Goal: Communication & Community: Participate in discussion

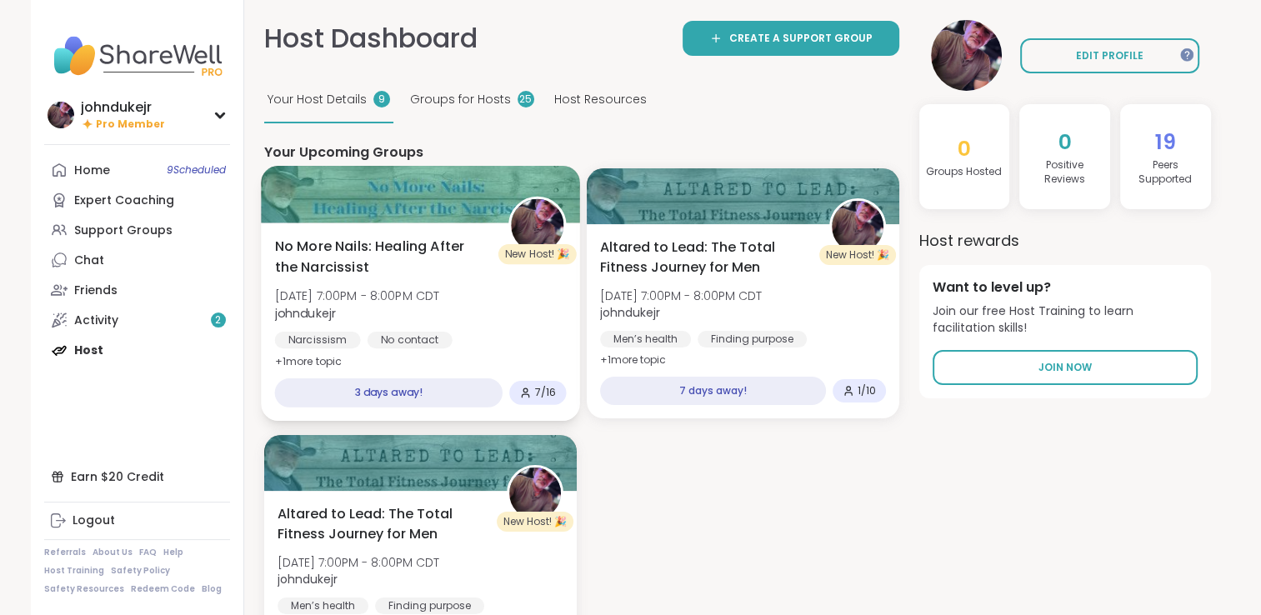
click at [402, 205] on div at bounding box center [420, 194] width 319 height 57
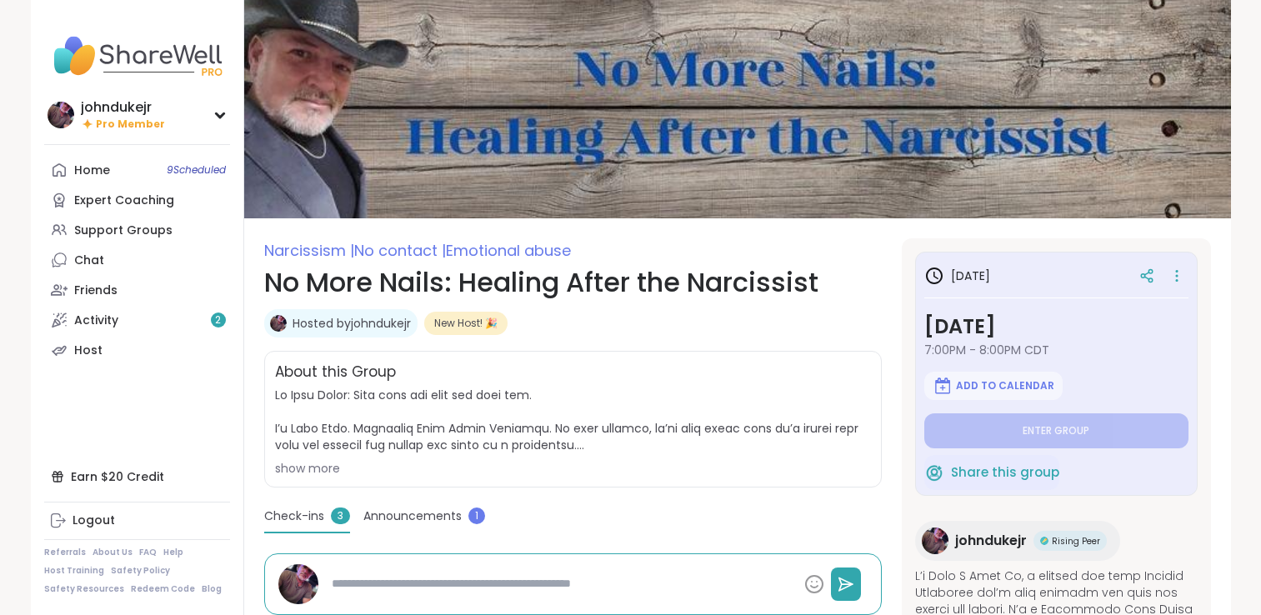
scroll to position [280, 0]
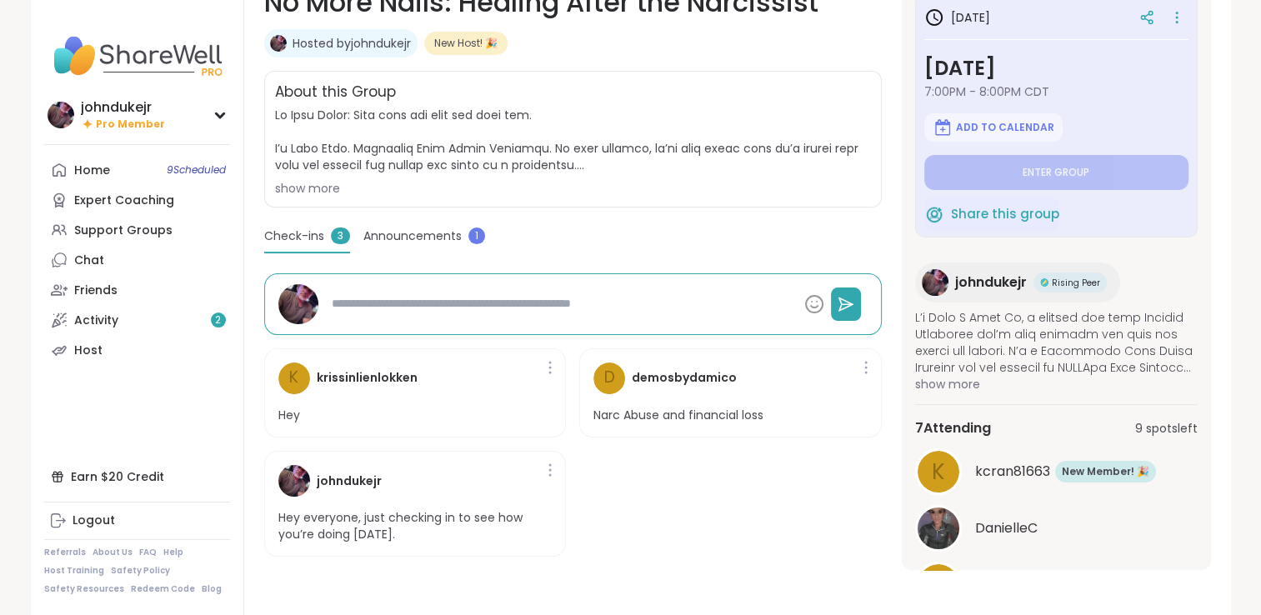
drag, startPoint x: 0, startPoint y: 0, endPoint x: 1047, endPoint y: 533, distance: 1175.3
click at [1047, 614] on button "See All" at bounding box center [1055, 626] width 37 height 17
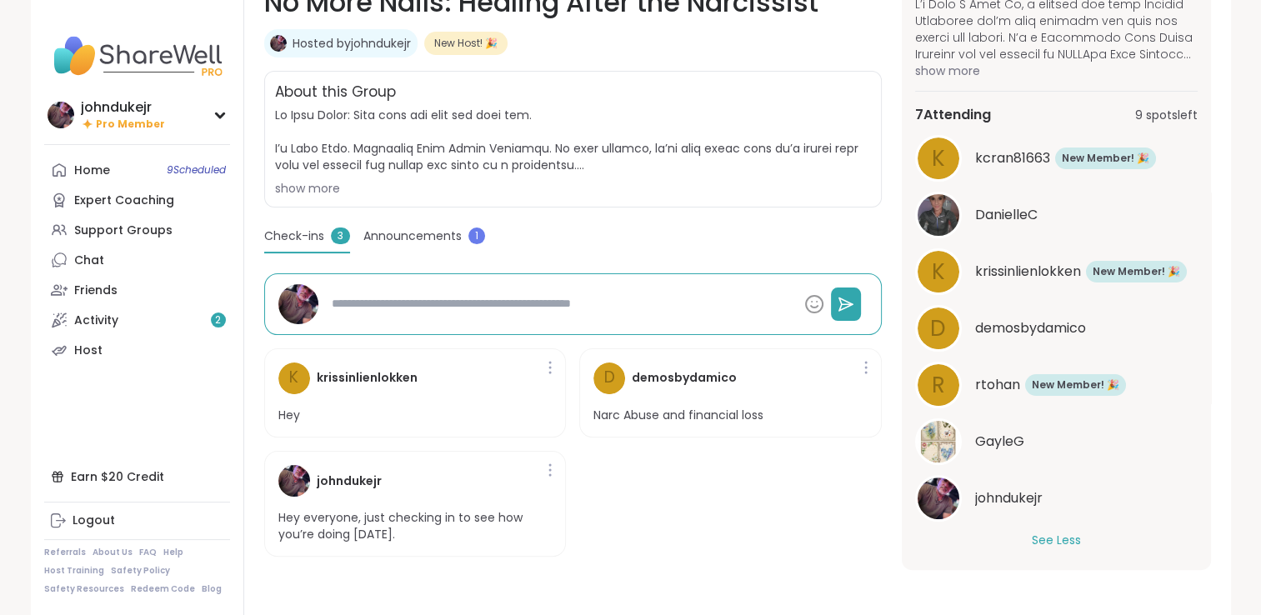
scroll to position [317, 0]
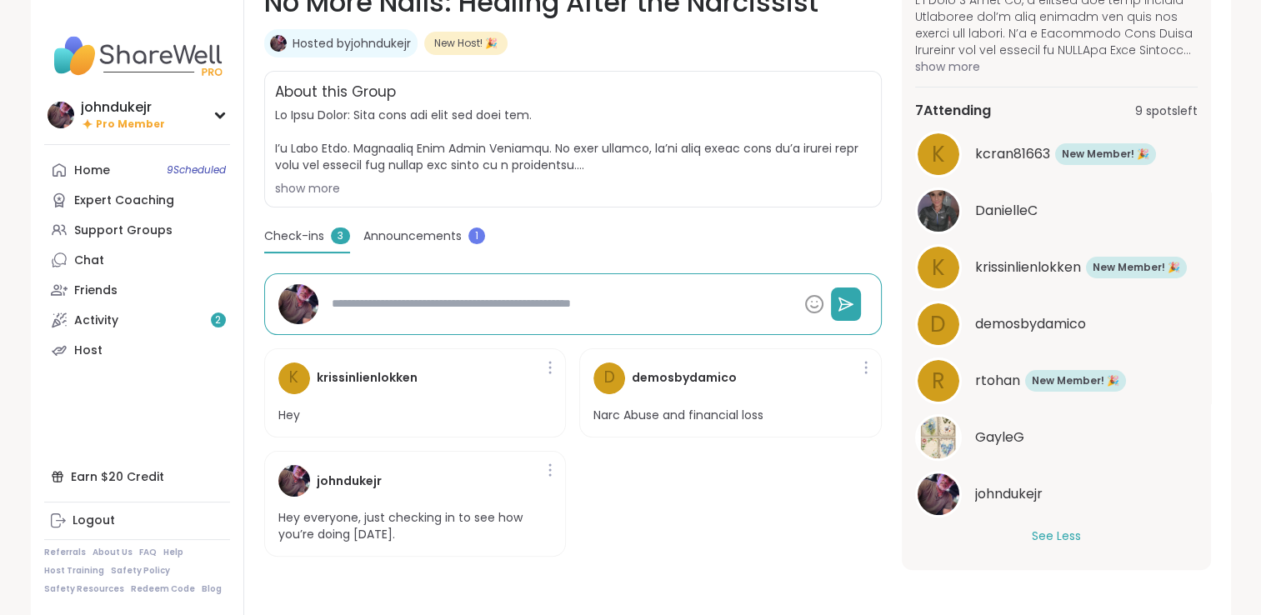
click at [1009, 436] on span "GayleG" at bounding box center [999, 437] width 49 height 20
click at [1002, 205] on span "DanielleC" at bounding box center [1006, 211] width 62 height 20
type textarea "*"
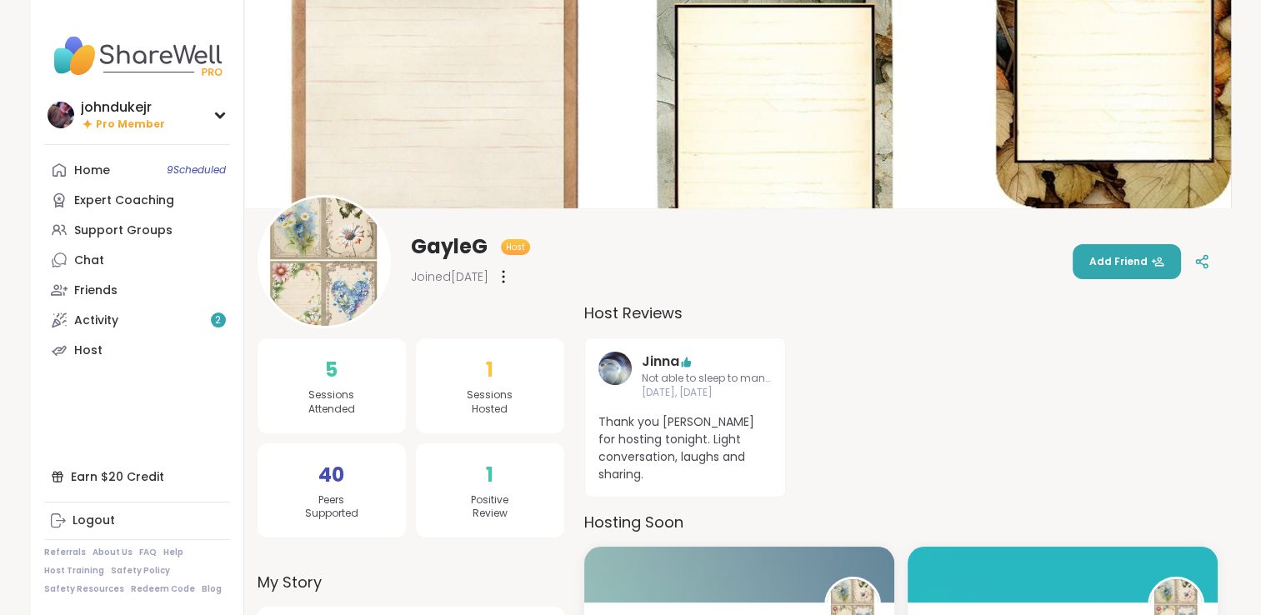
drag, startPoint x: 444, startPoint y: 244, endPoint x: 436, endPoint y: 257, distance: 15.0
click at [444, 244] on span "GayleG" at bounding box center [449, 246] width 77 height 27
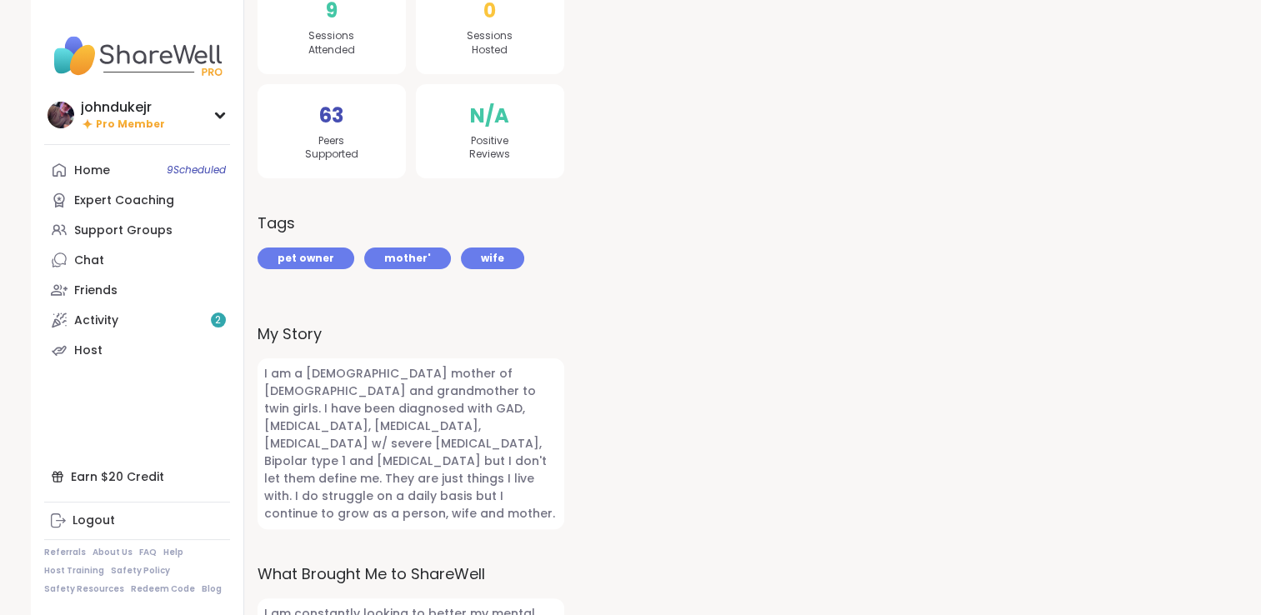
scroll to position [372, 0]
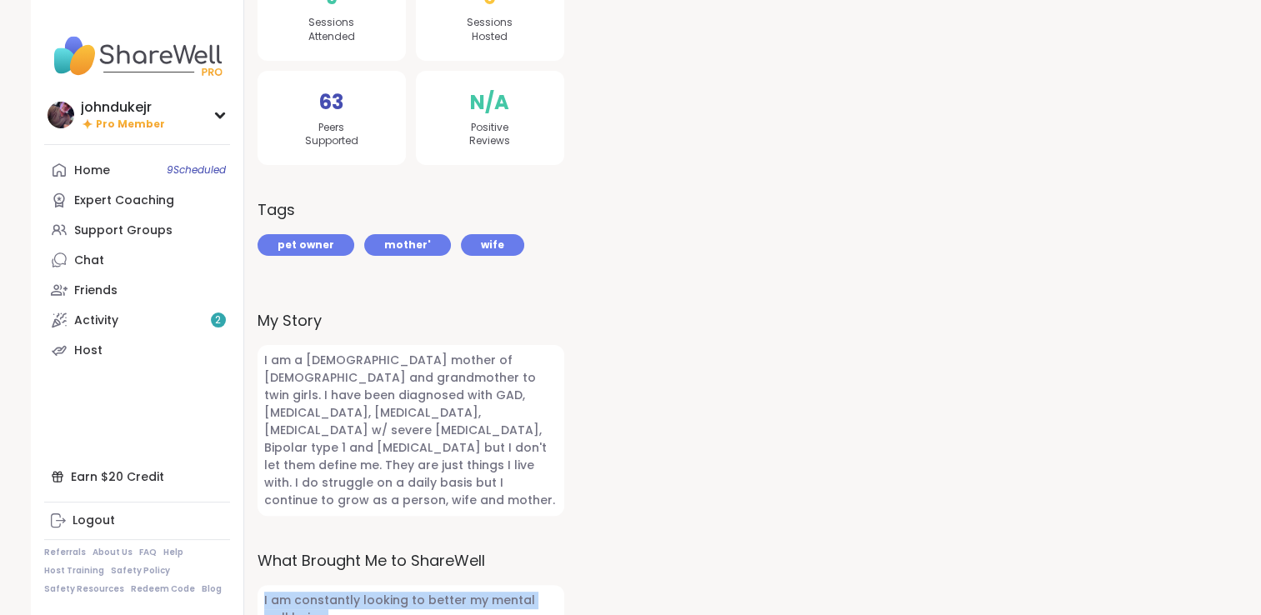
drag, startPoint x: 310, startPoint y: 577, endPoint x: 256, endPoint y: 560, distance: 56.9
click at [256, 560] on div "9 Sessions Attended 63 Peers Supported 0 Sessions Hosted N/A Positive Reviews T…" at bounding box center [737, 283] width 987 height 734
click at [792, 556] on div at bounding box center [900, 281] width 633 height 704
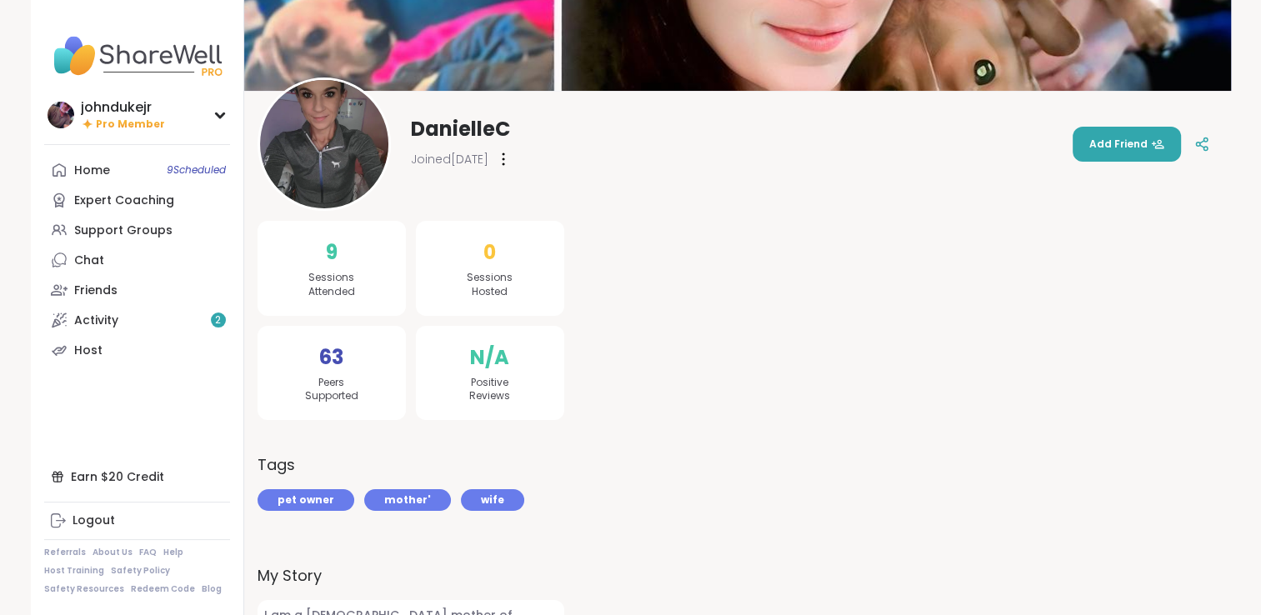
scroll to position [0, 0]
